Goal: Information Seeking & Learning: Find specific fact

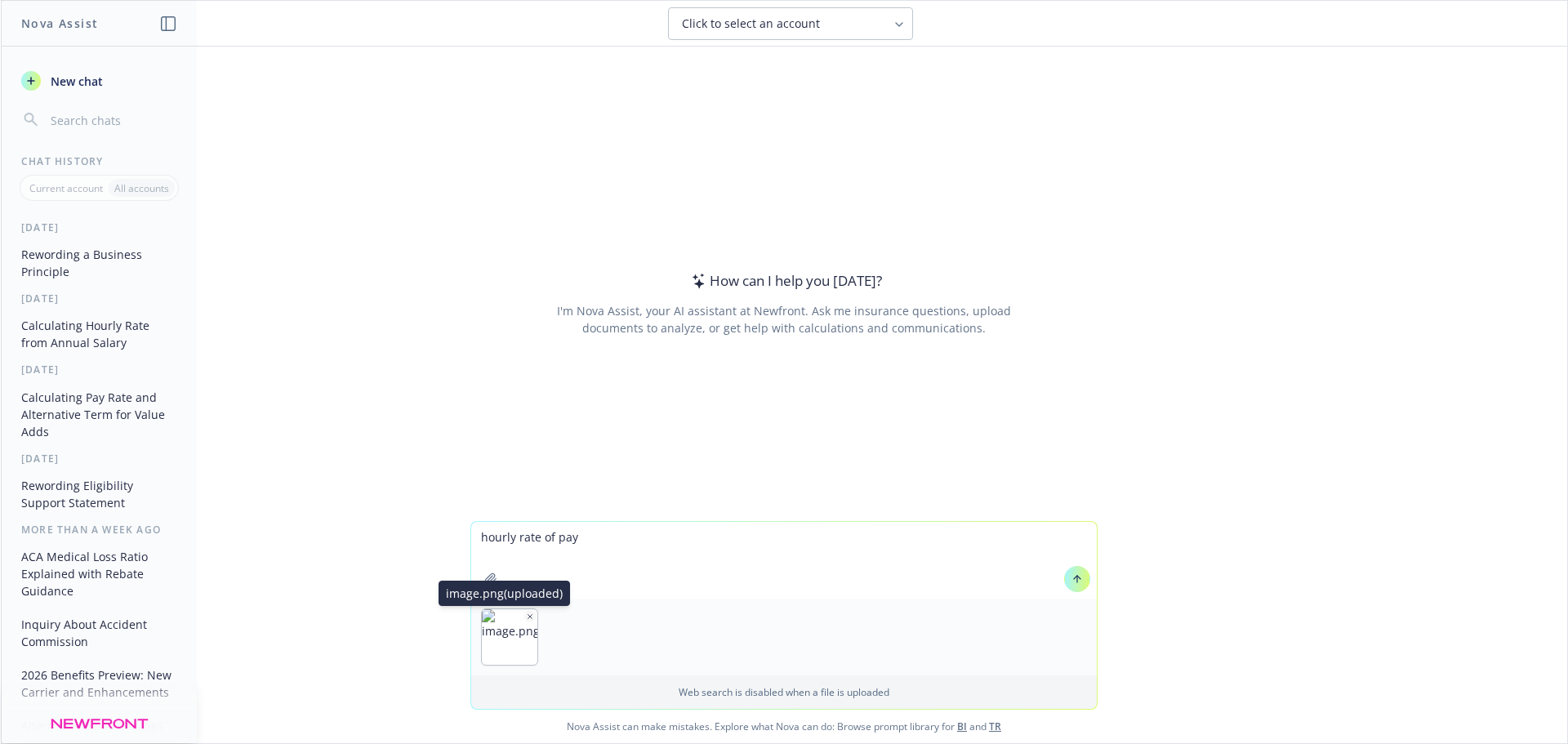
click at [526, 613] on icon "button" at bounding box center [531, 617] width 8 height 8
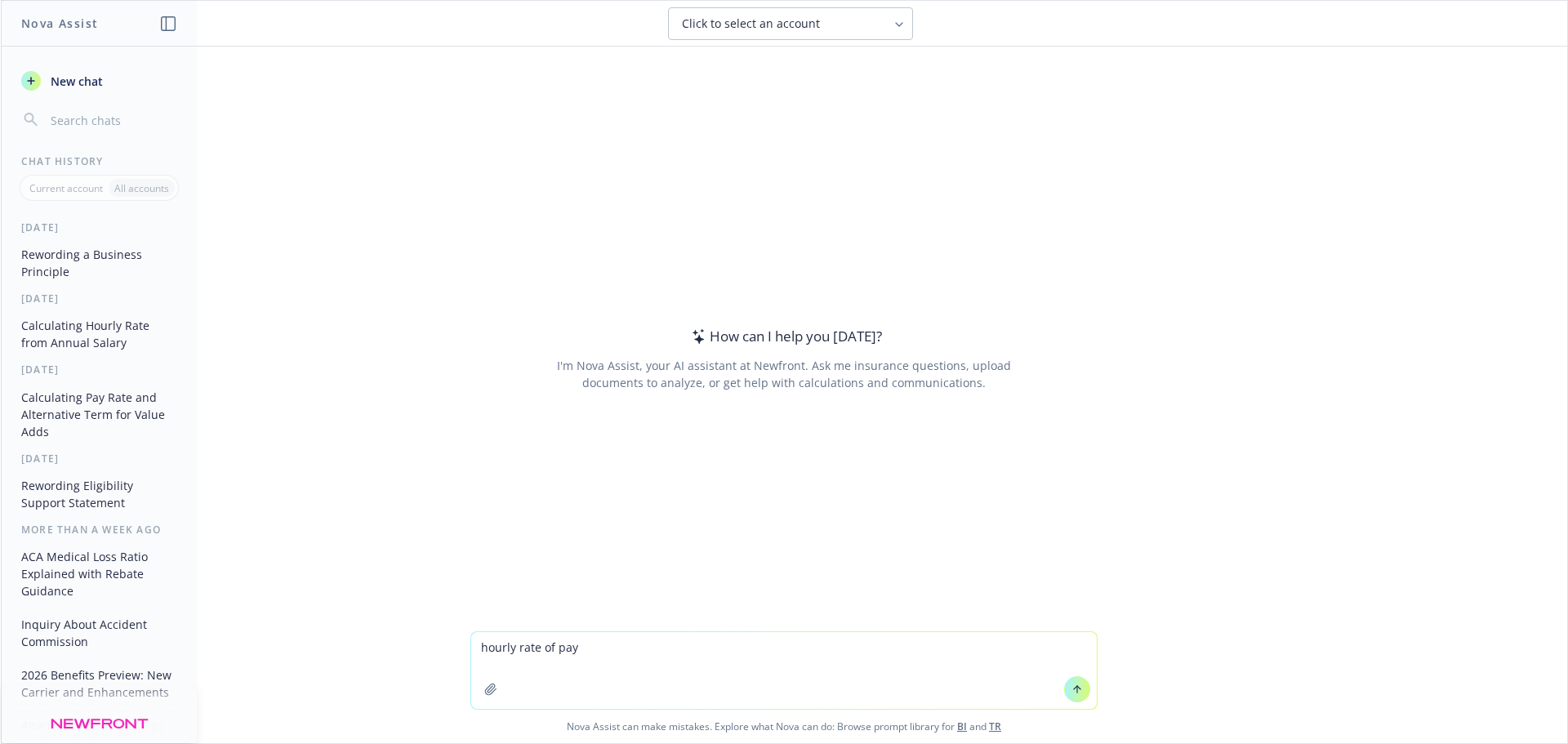
click at [631, 639] on textarea "hourly rate of pay" at bounding box center [784, 670] width 626 height 77
paste textarea "$193,780"
type textarea "hourly rate of pay $193,780"
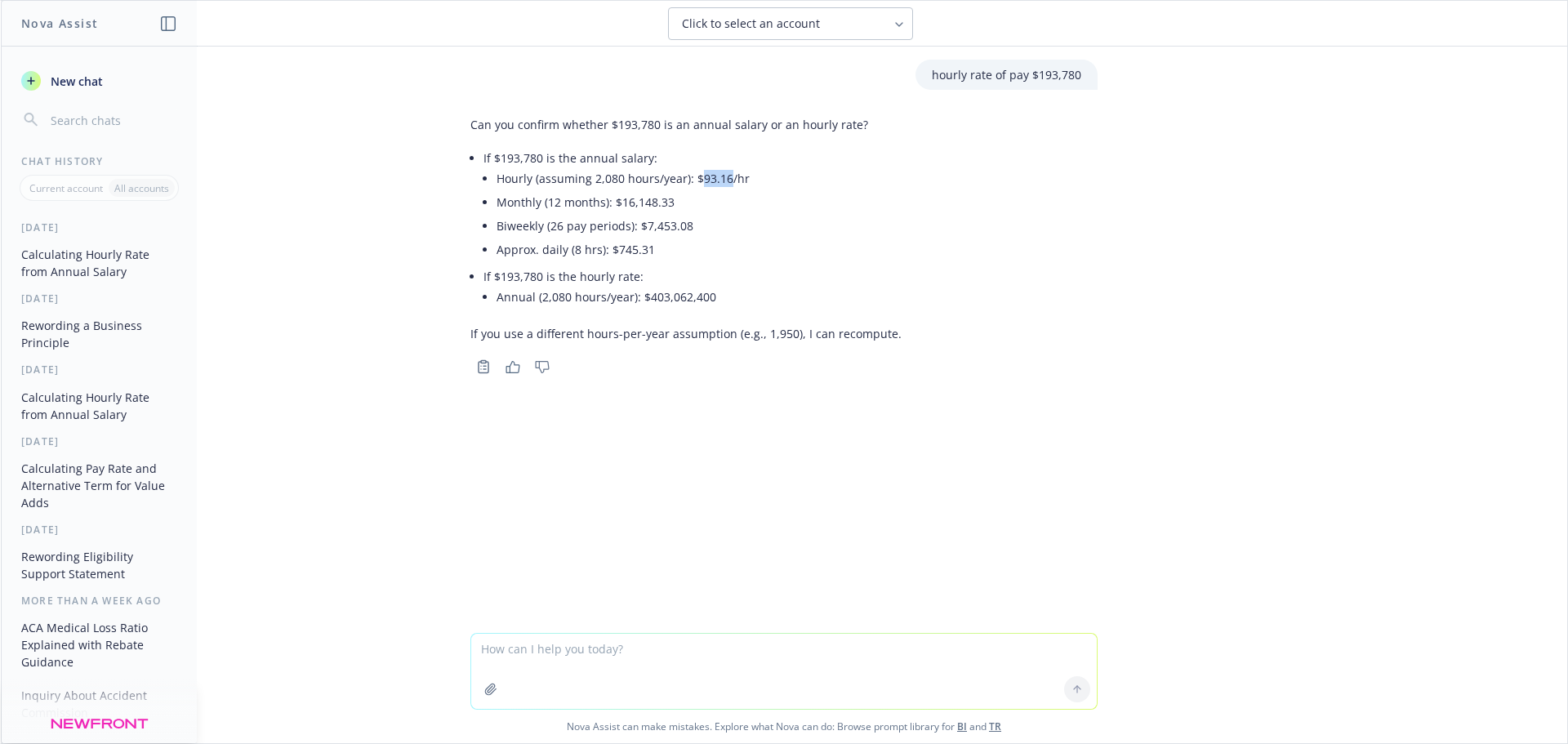
drag, startPoint x: 695, startPoint y: 180, endPoint x: 724, endPoint y: 180, distance: 29.0
click at [724, 180] on li "Hourly (assuming 2,080 hours/year): $93.16/hr" at bounding box center [700, 178] width 405 height 24
copy li "93.16"
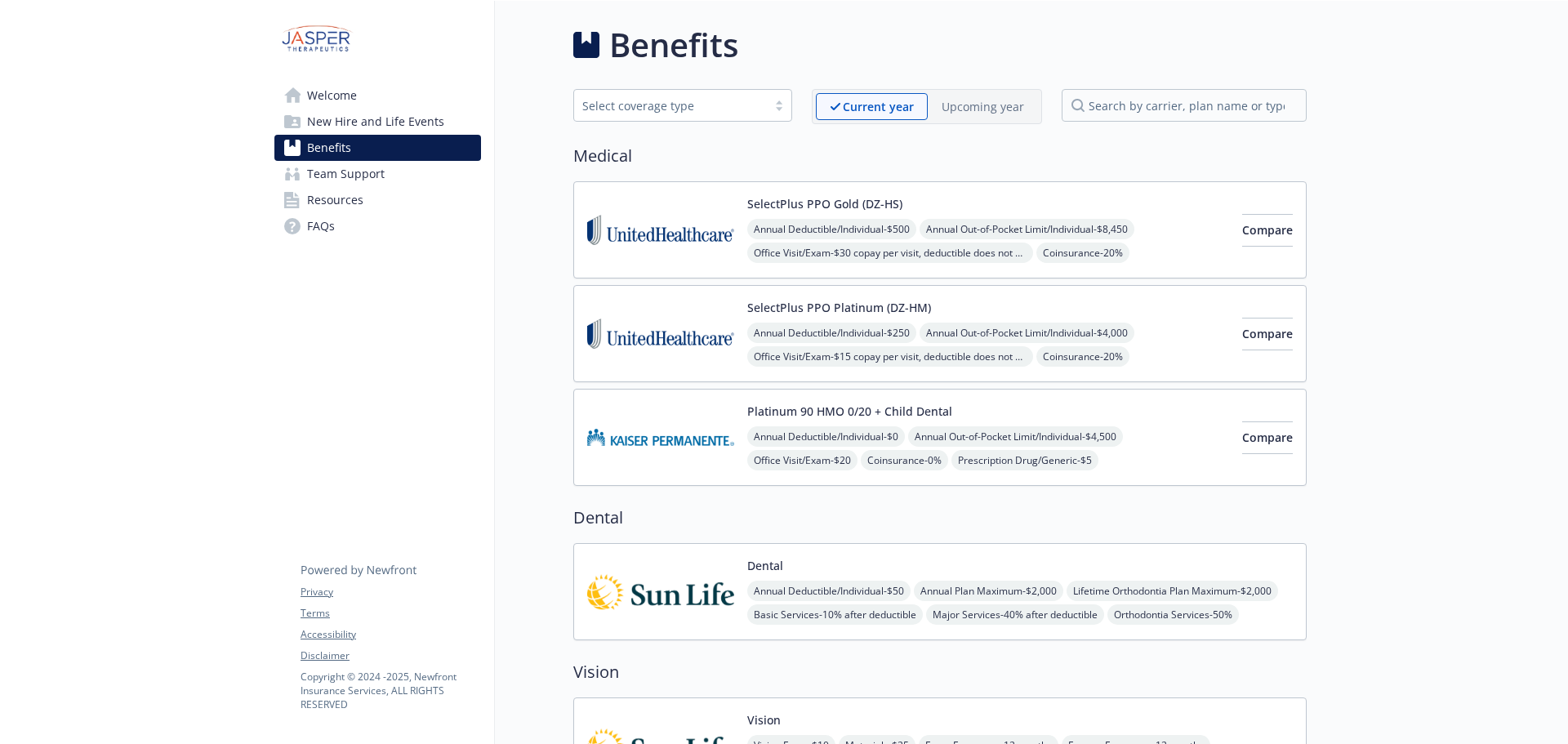
scroll to position [2205, 0]
